Goal: Book appointment/travel/reservation

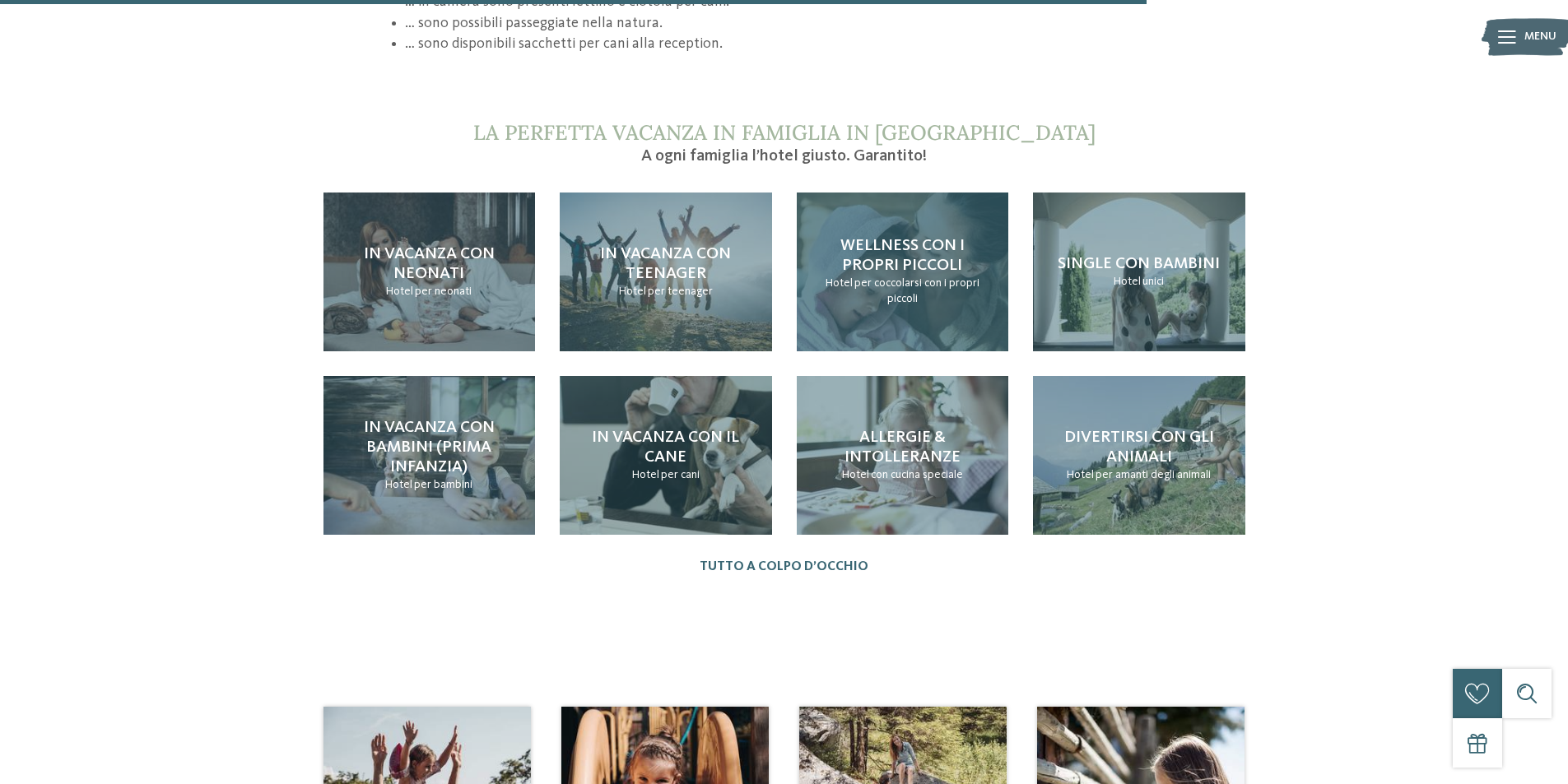
scroll to position [1728, 0]
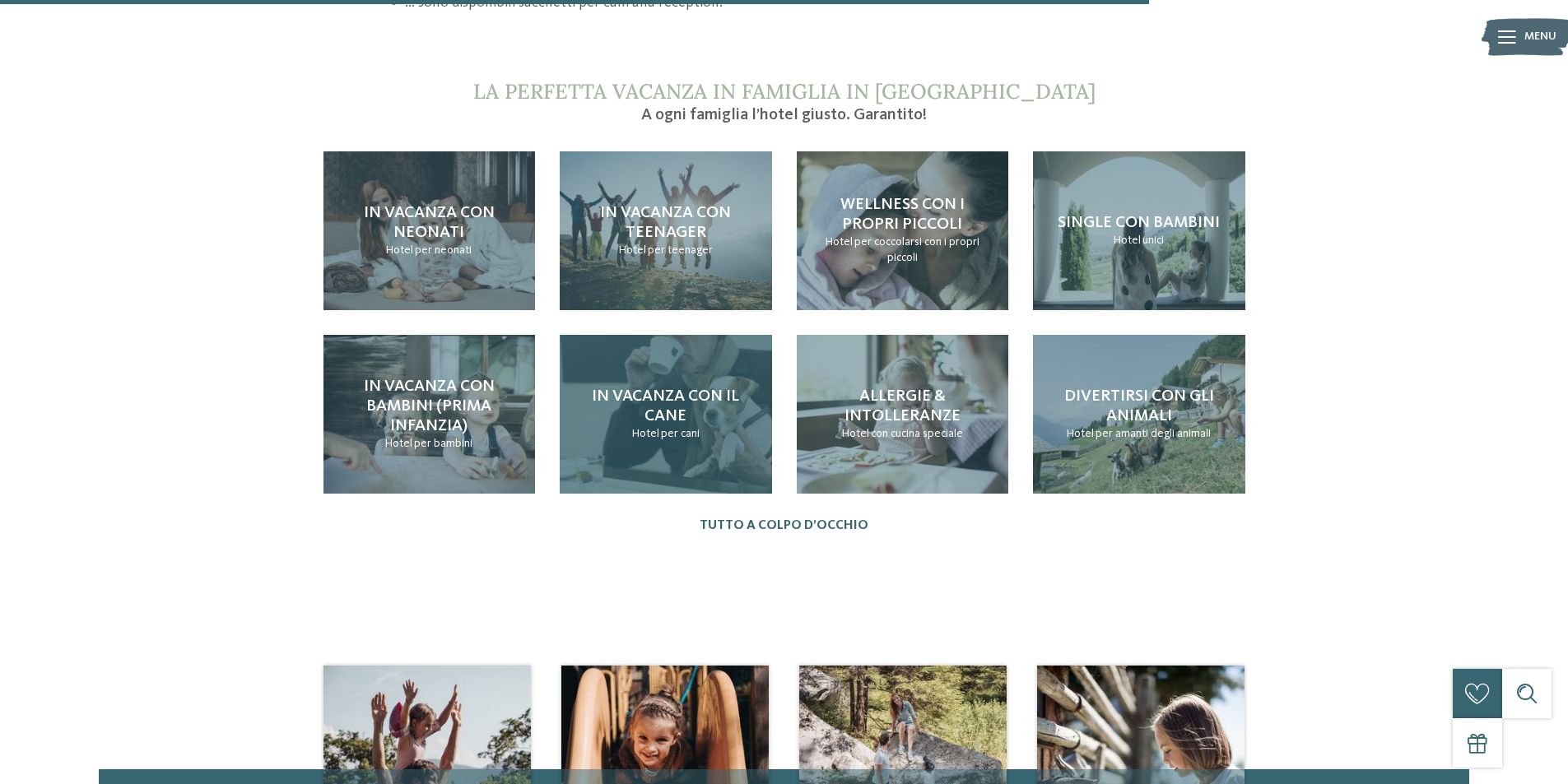
click at [692, 399] on h4 "In vacanza con il cane" at bounding box center [666, 407] width 179 height 39
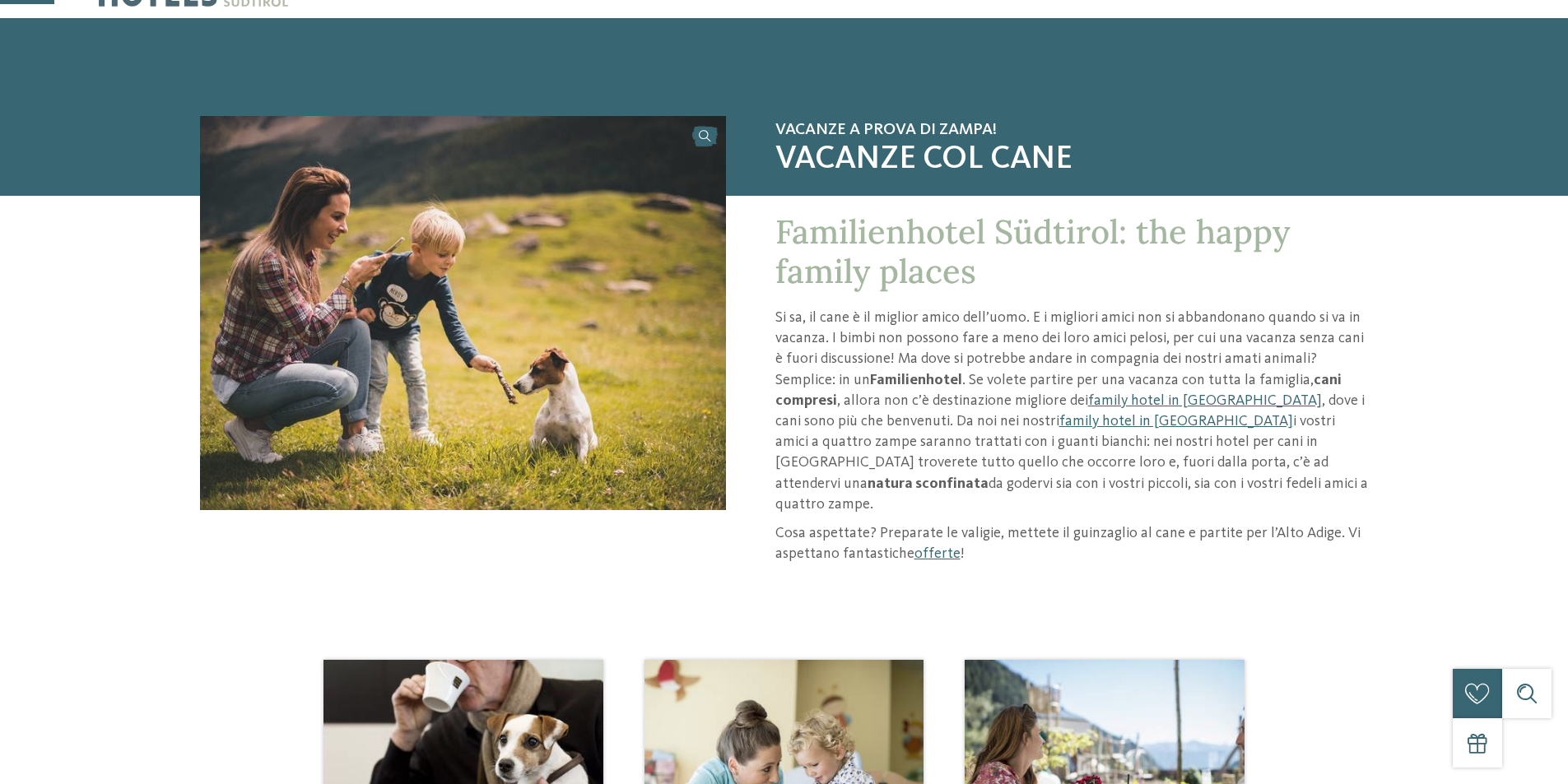
scroll to position [83, 0]
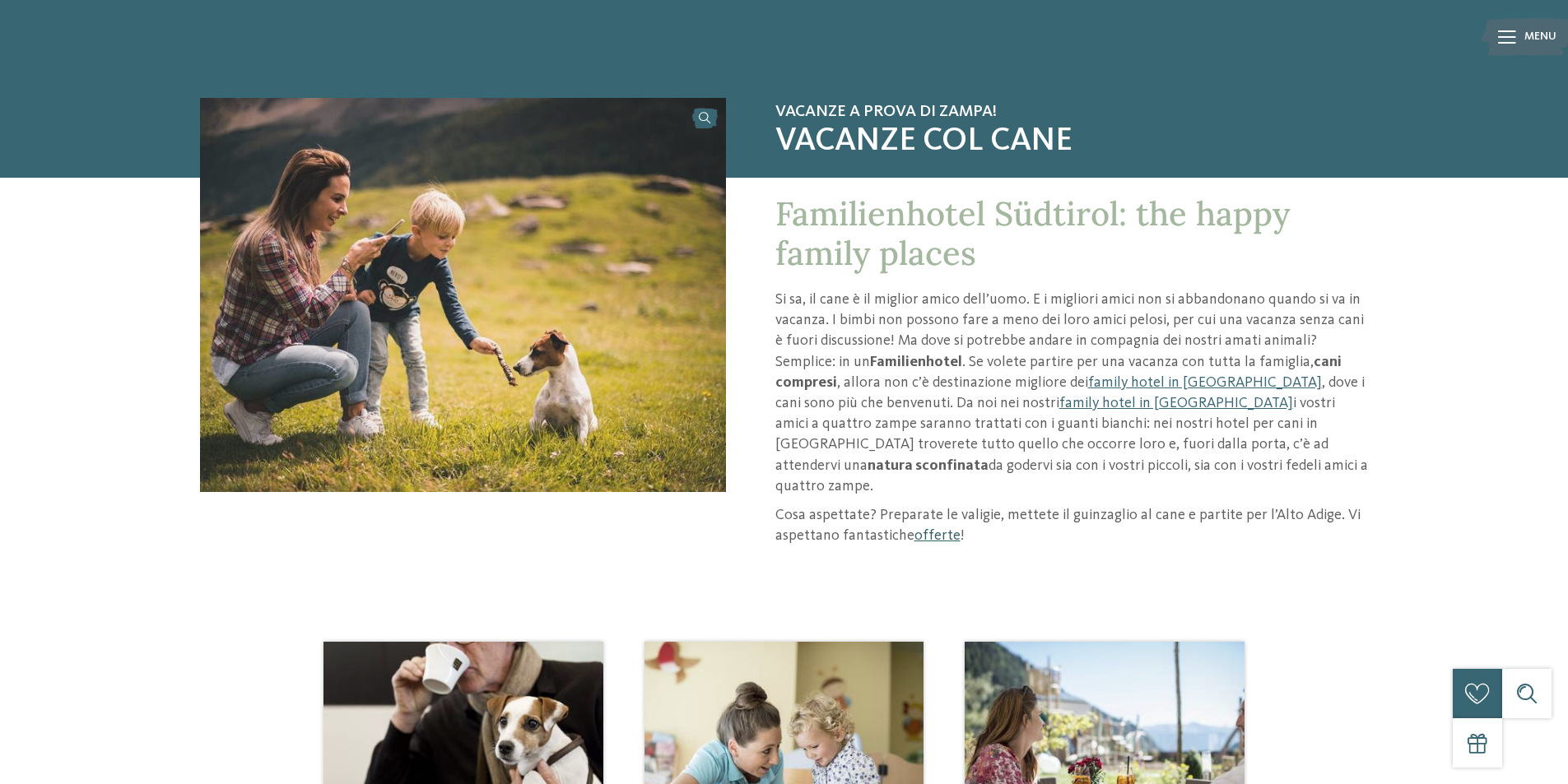
click at [929, 528] on link "offerte" at bounding box center [938, 535] width 46 height 15
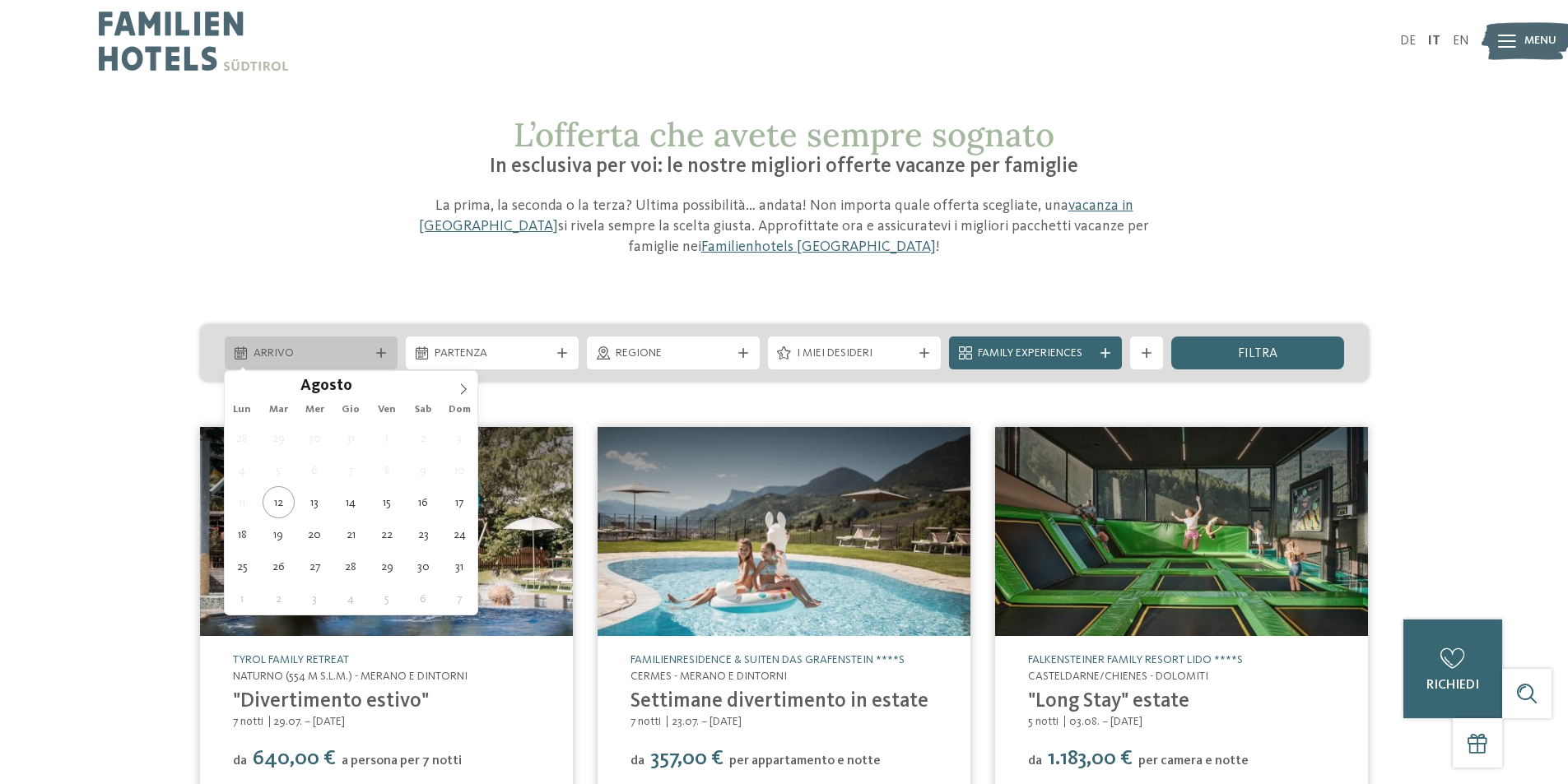
click at [362, 345] on span "Arrivo" at bounding box center [311, 353] width 115 height 17
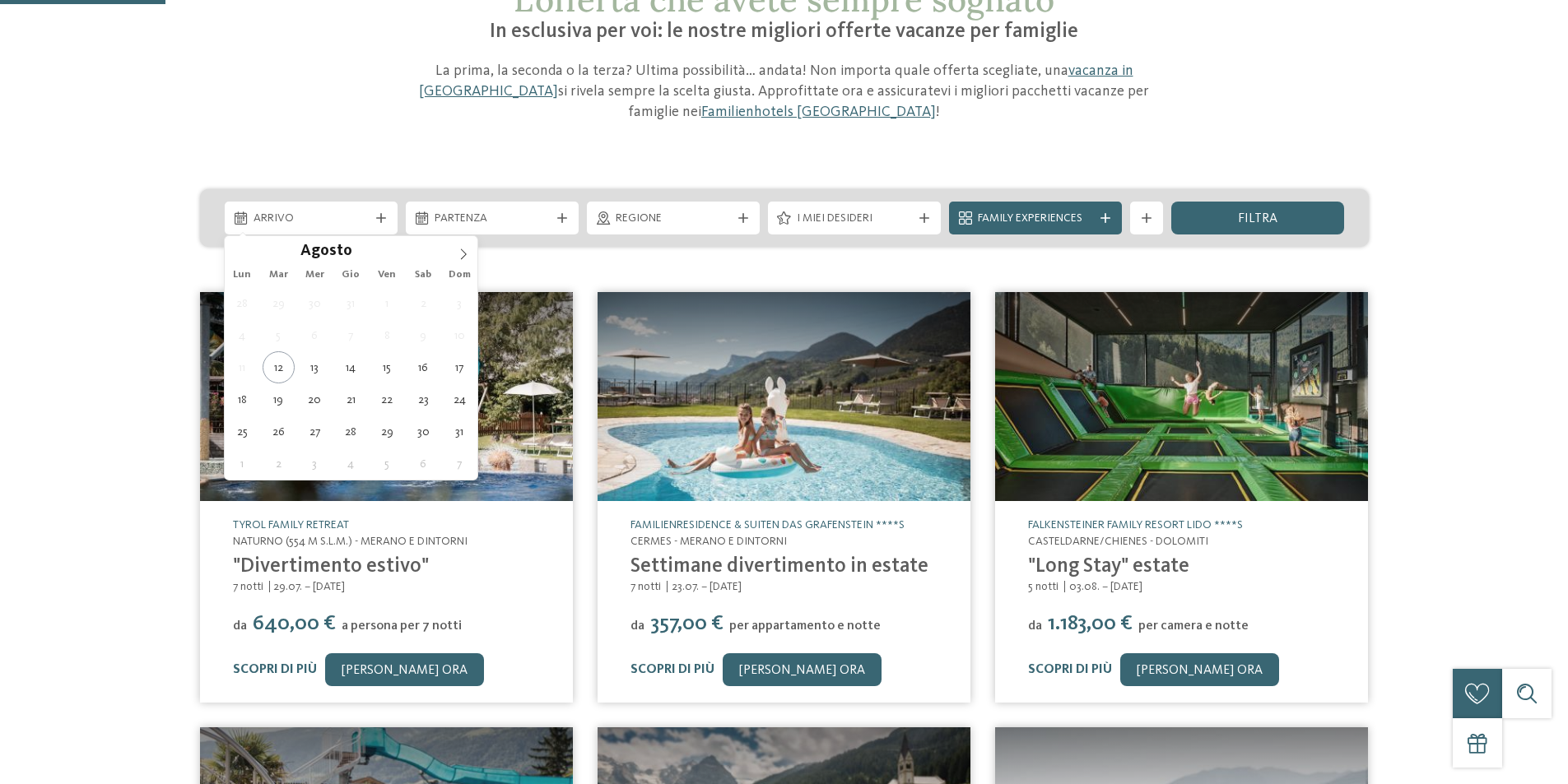
scroll to position [164, 0]
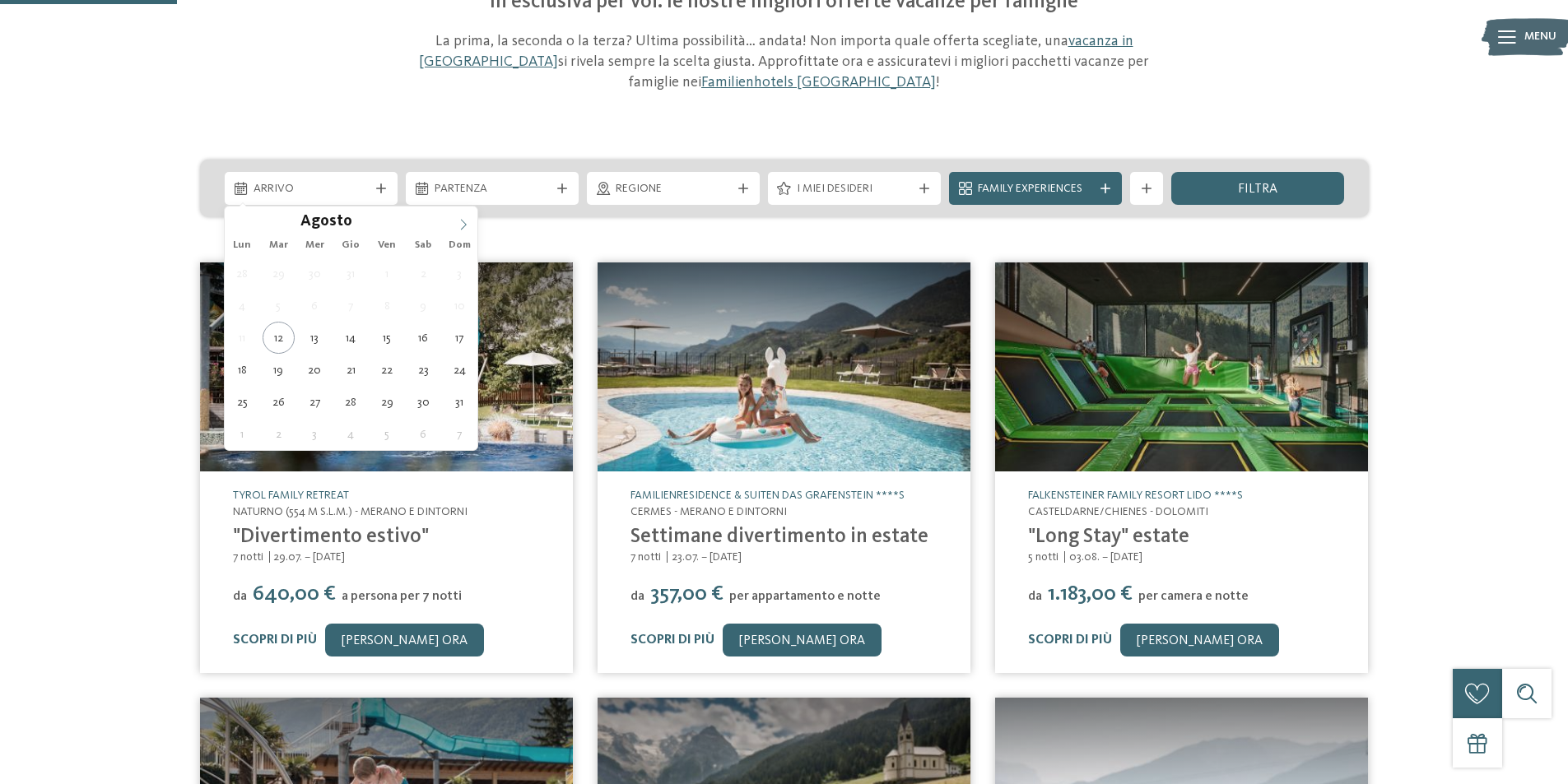
click at [467, 222] on icon at bounding box center [463, 225] width 12 height 12
type div "[DATE]"
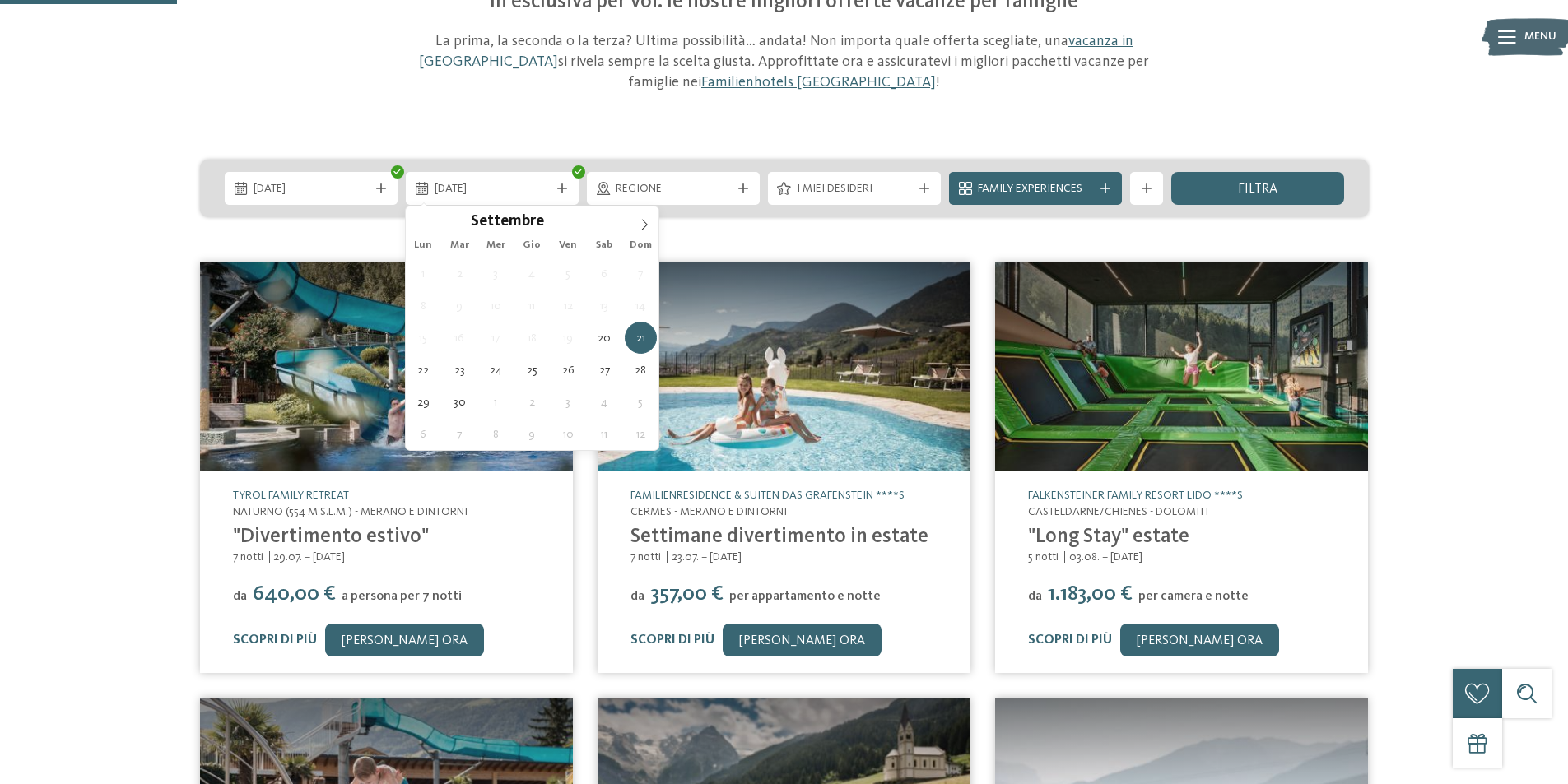
type div "[DATE]"
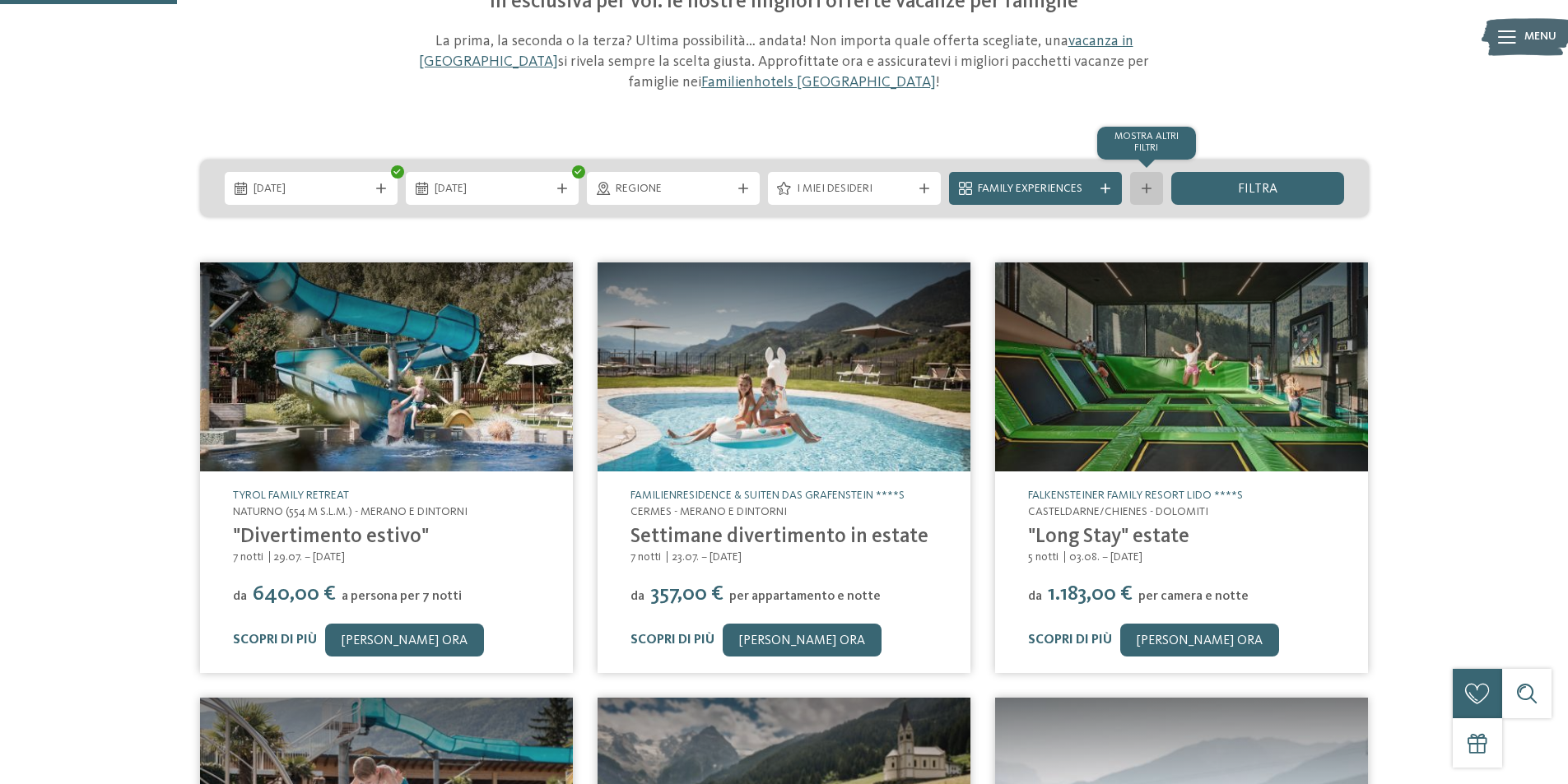
click at [1139, 184] on div at bounding box center [1146, 188] width 17 height 10
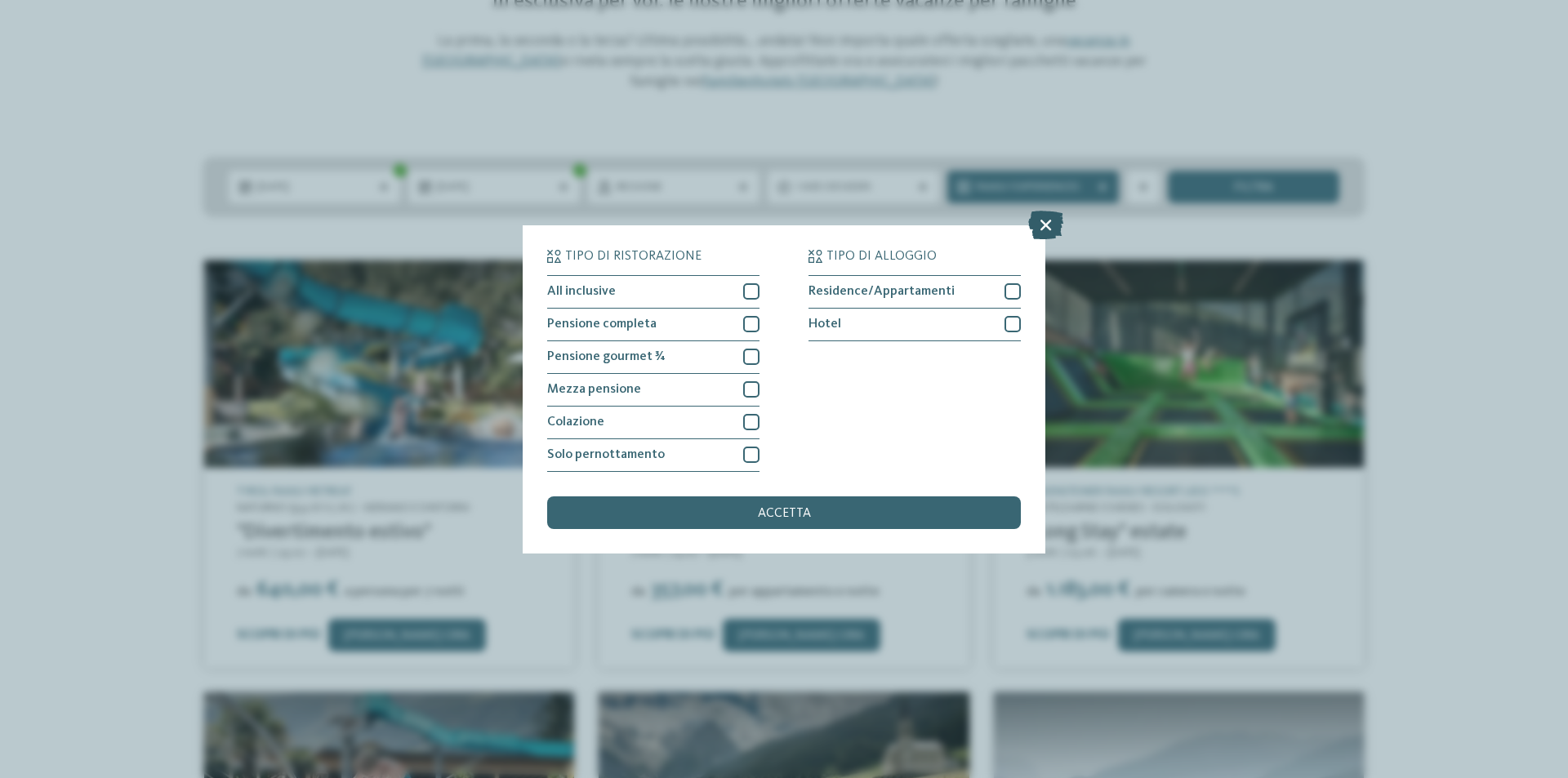
click at [1043, 229] on icon at bounding box center [1046, 224] width 35 height 28
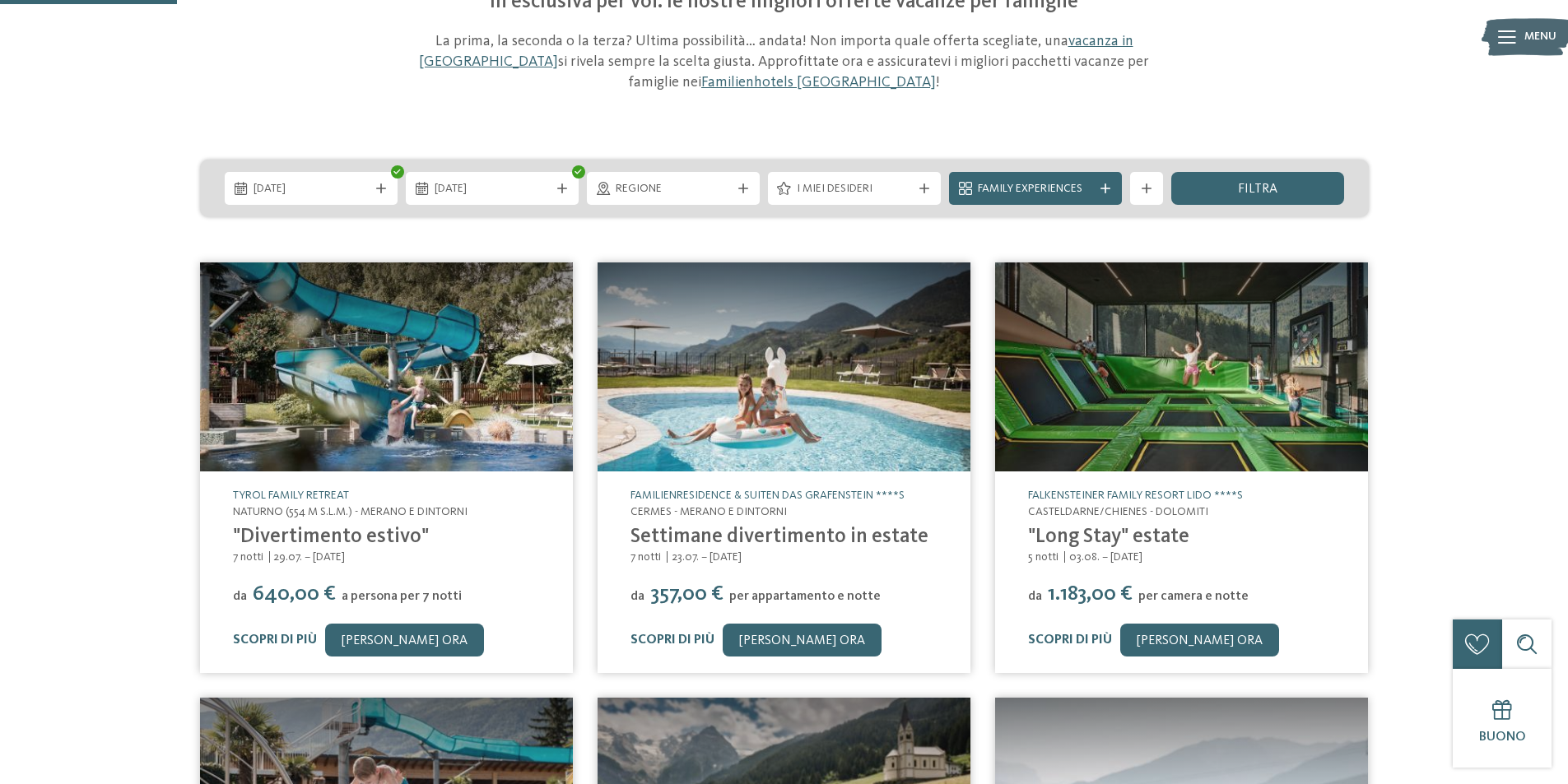
click at [1233, 192] on div "filtra" at bounding box center [1257, 188] width 173 height 33
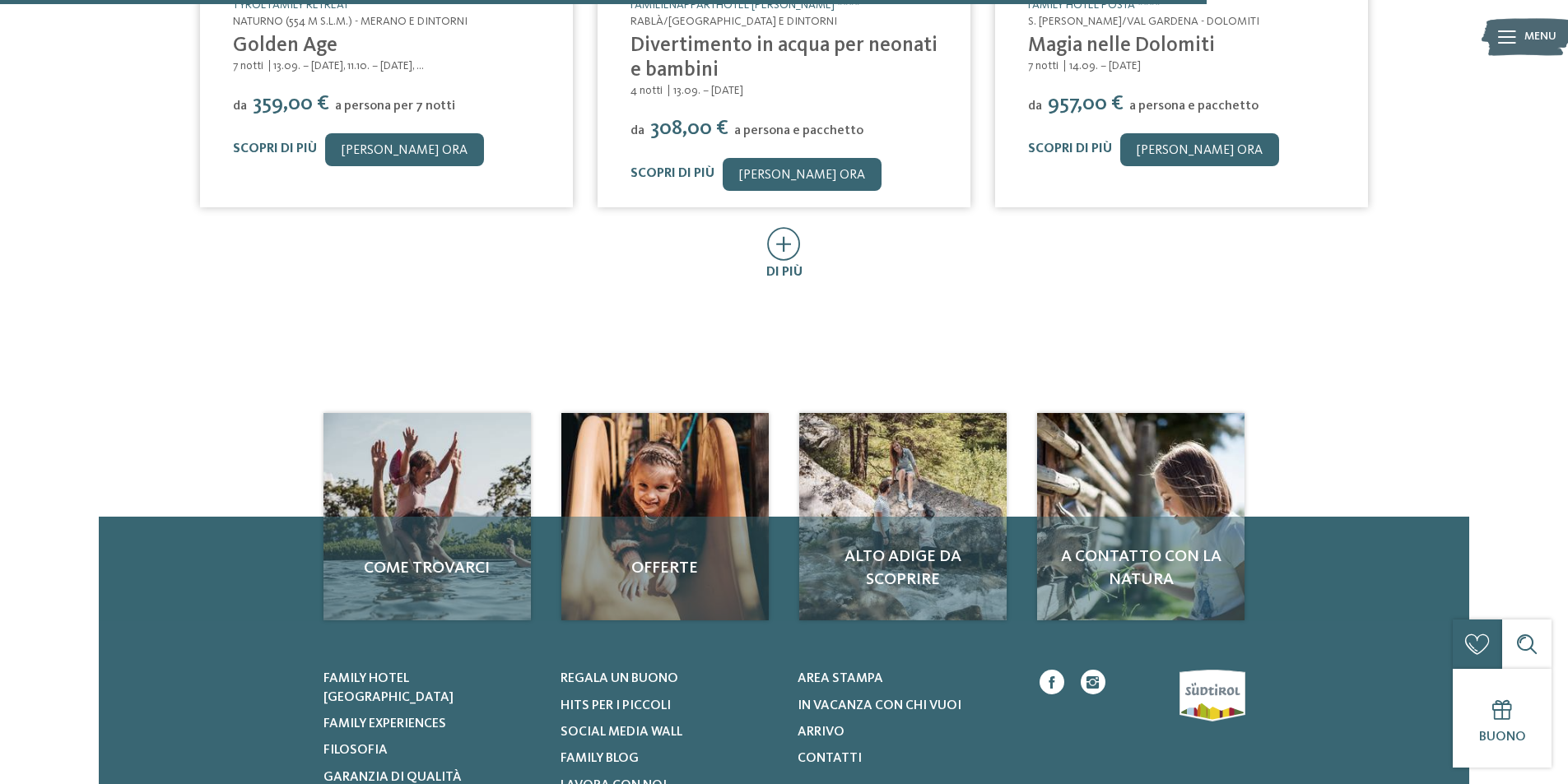
scroll to position [1247, 0]
